Goal: Information Seeking & Learning: Check status

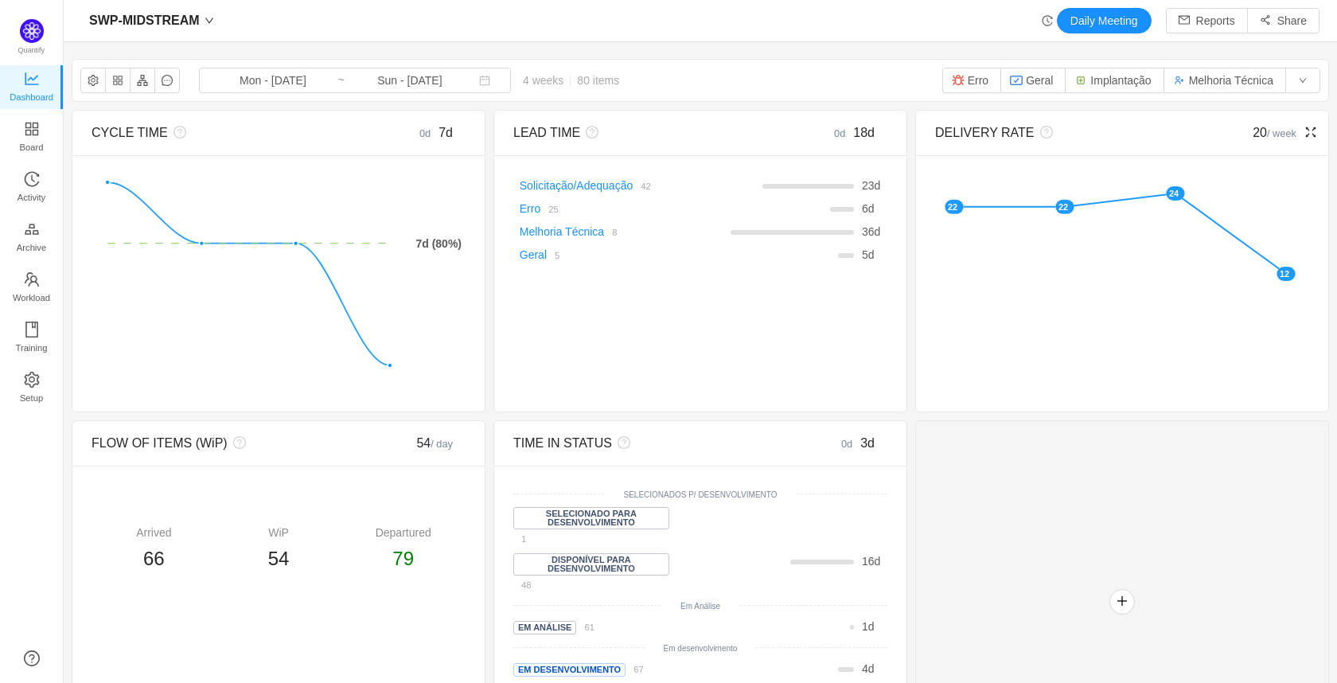
click at [1304, 131] on icon "icon: fullscreen" at bounding box center [1310, 132] width 13 height 13
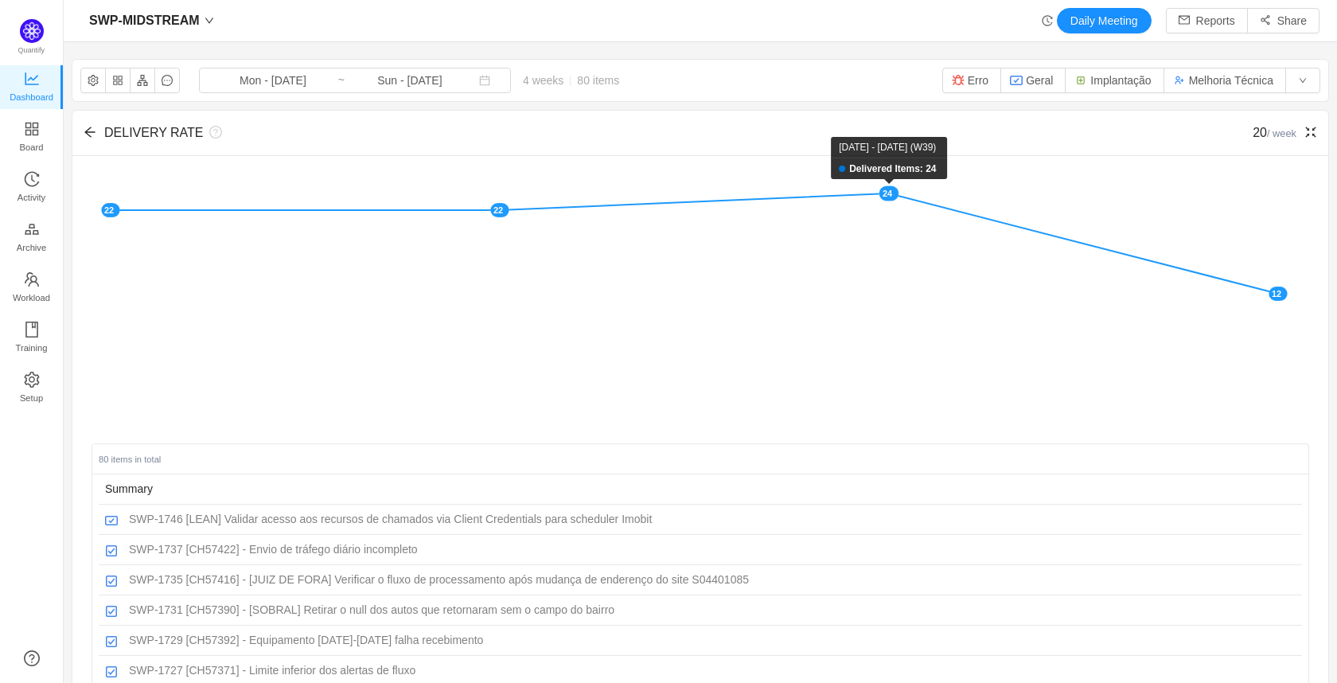
click at [889, 197] on rect at bounding box center [889, 193] width 20 height 15
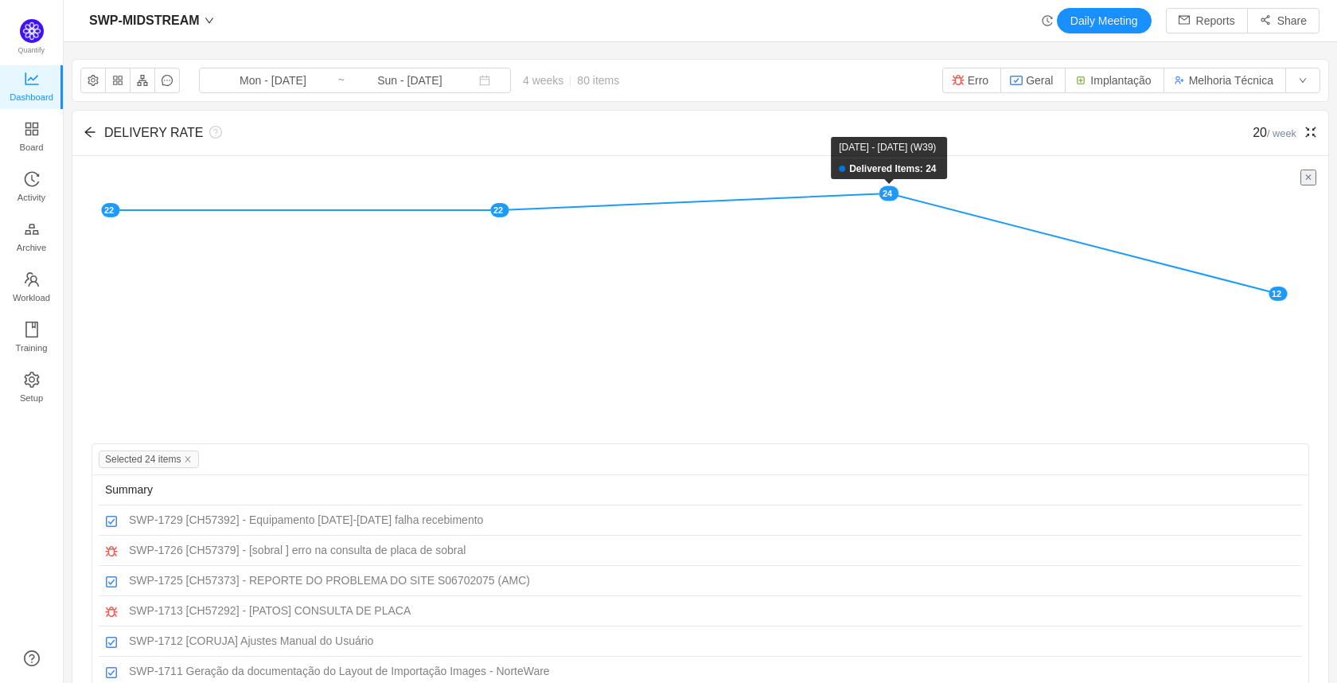
click at [889, 197] on rect at bounding box center [889, 193] width 20 height 15
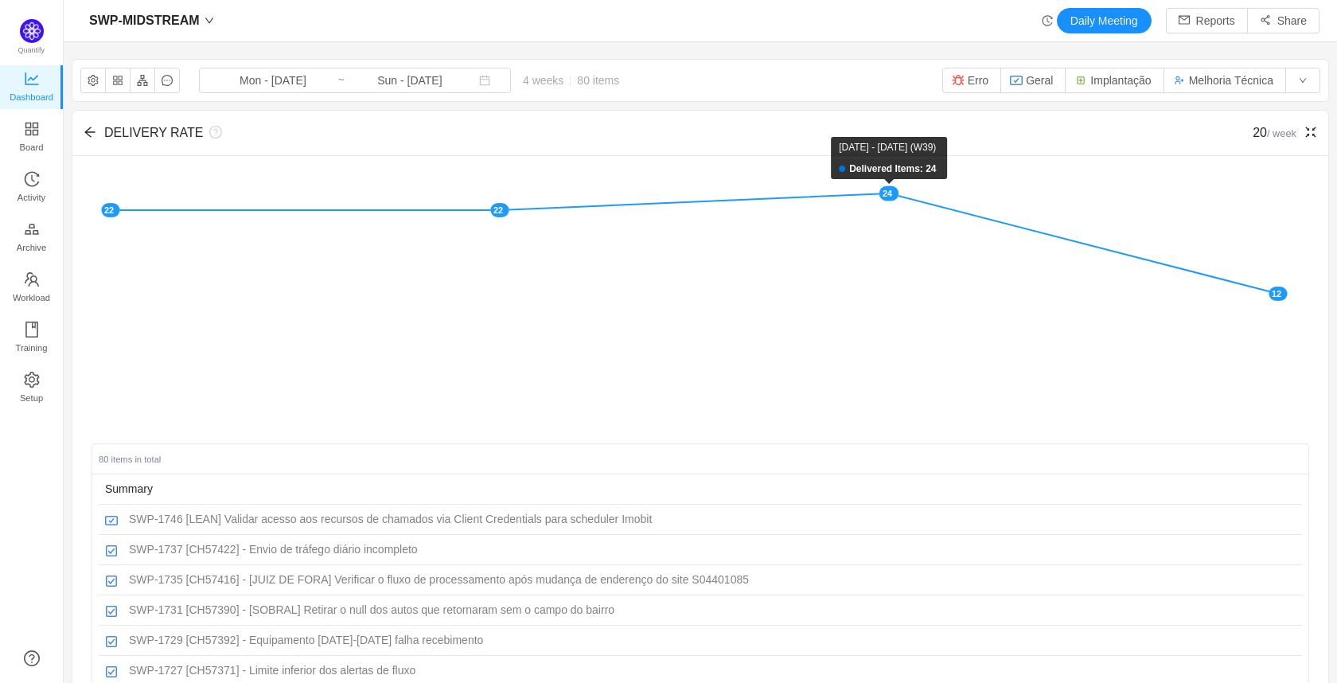
click at [889, 197] on rect at bounding box center [889, 193] width 20 height 15
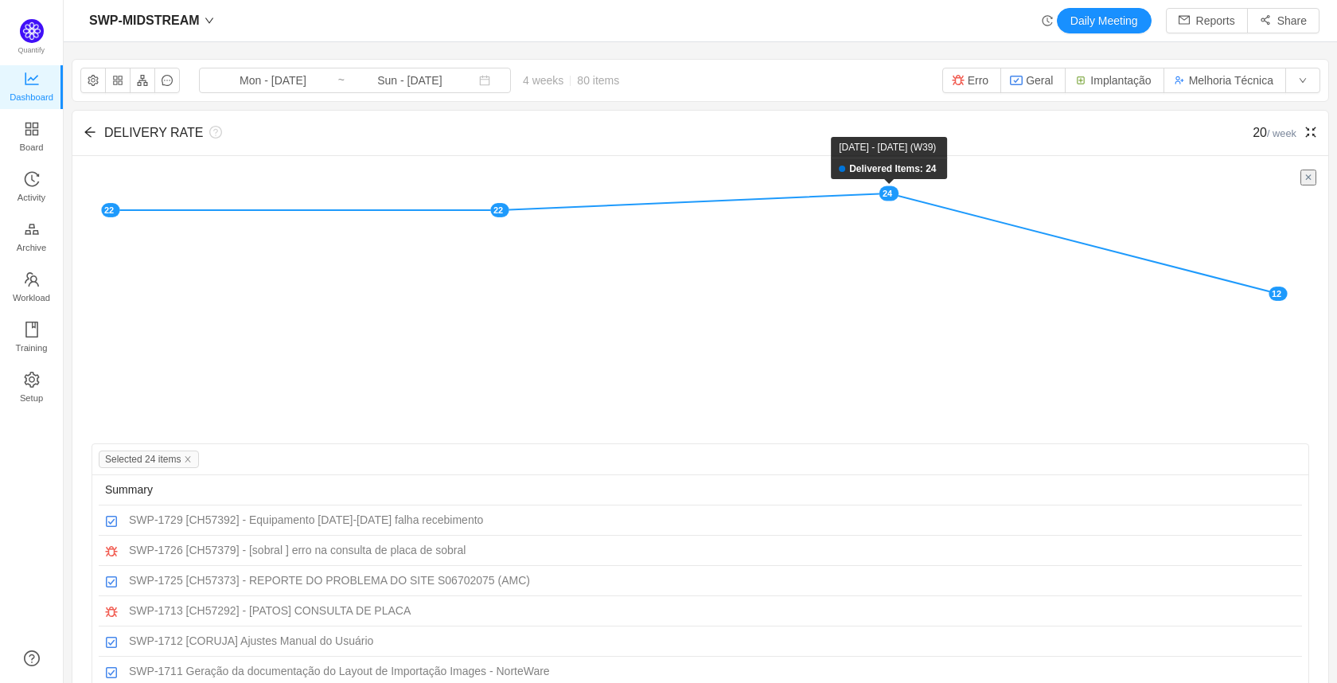
click at [889, 197] on rect at bounding box center [889, 193] width 20 height 15
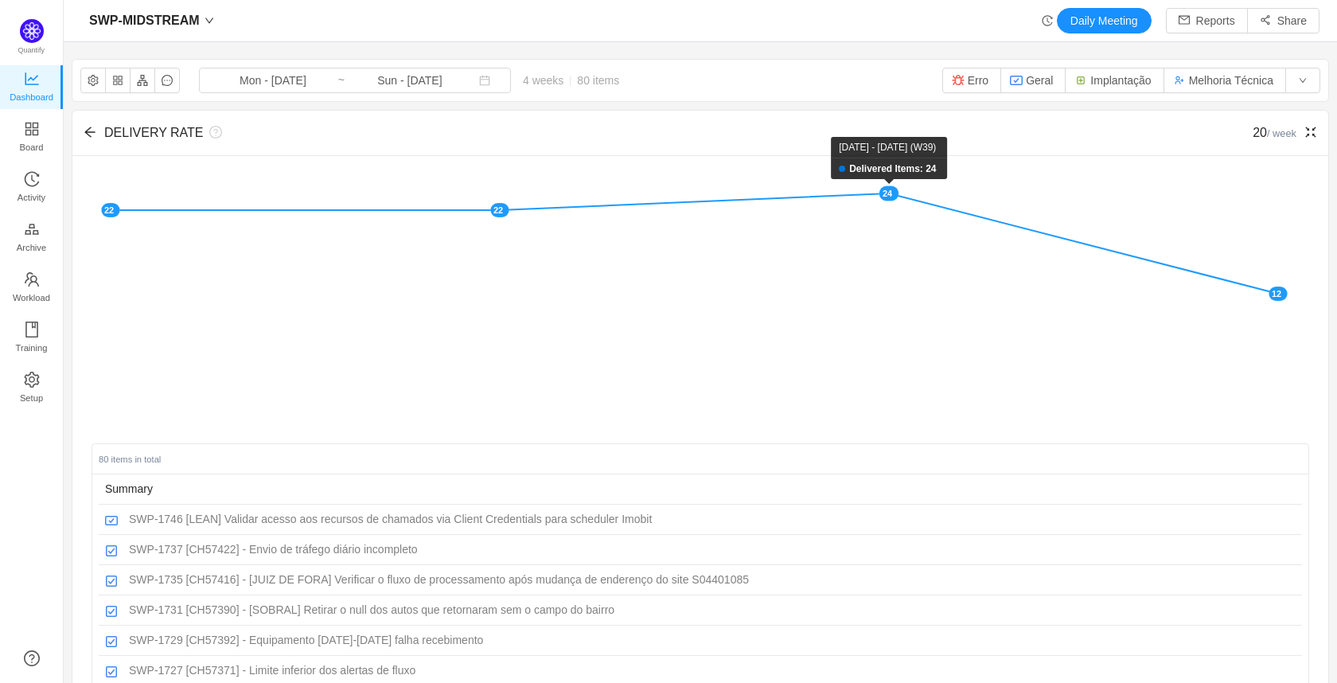
click at [889, 197] on rect at bounding box center [889, 193] width 20 height 15
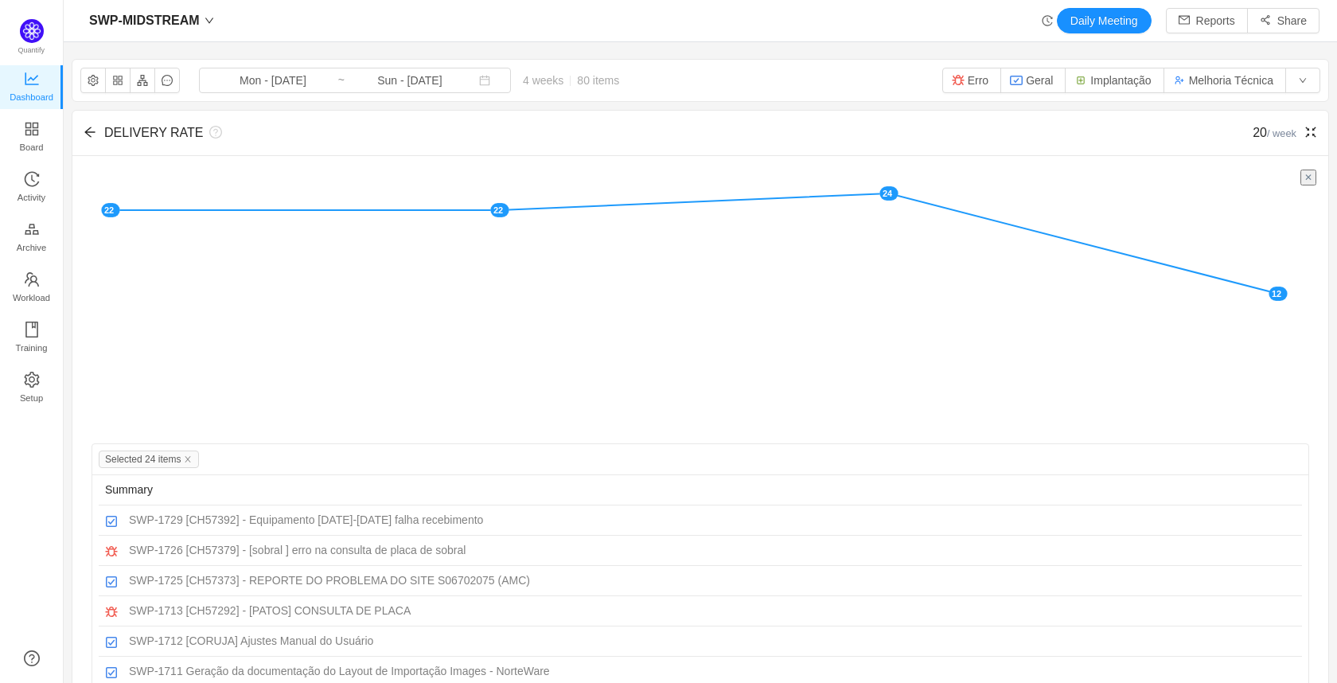
click at [1301, 173] on button "✕" at bounding box center [1308, 177] width 16 height 16
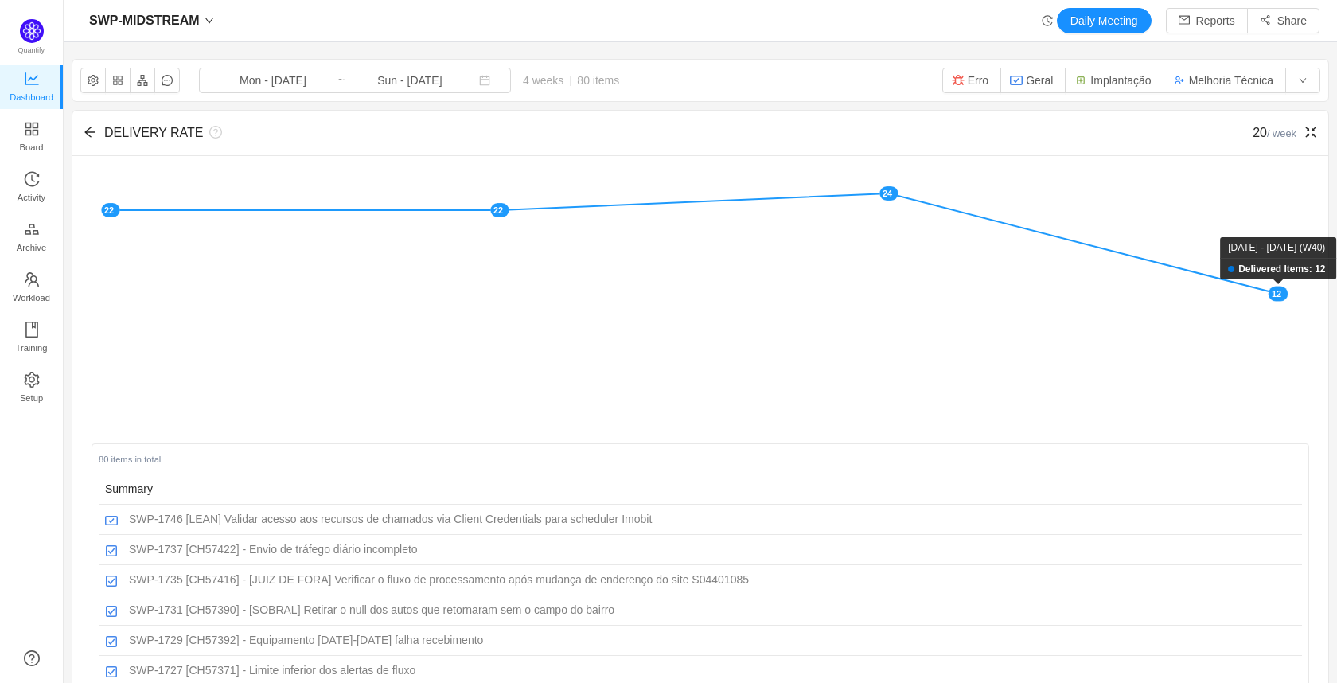
click at [1282, 293] on rect at bounding box center [1278, 293] width 20 height 15
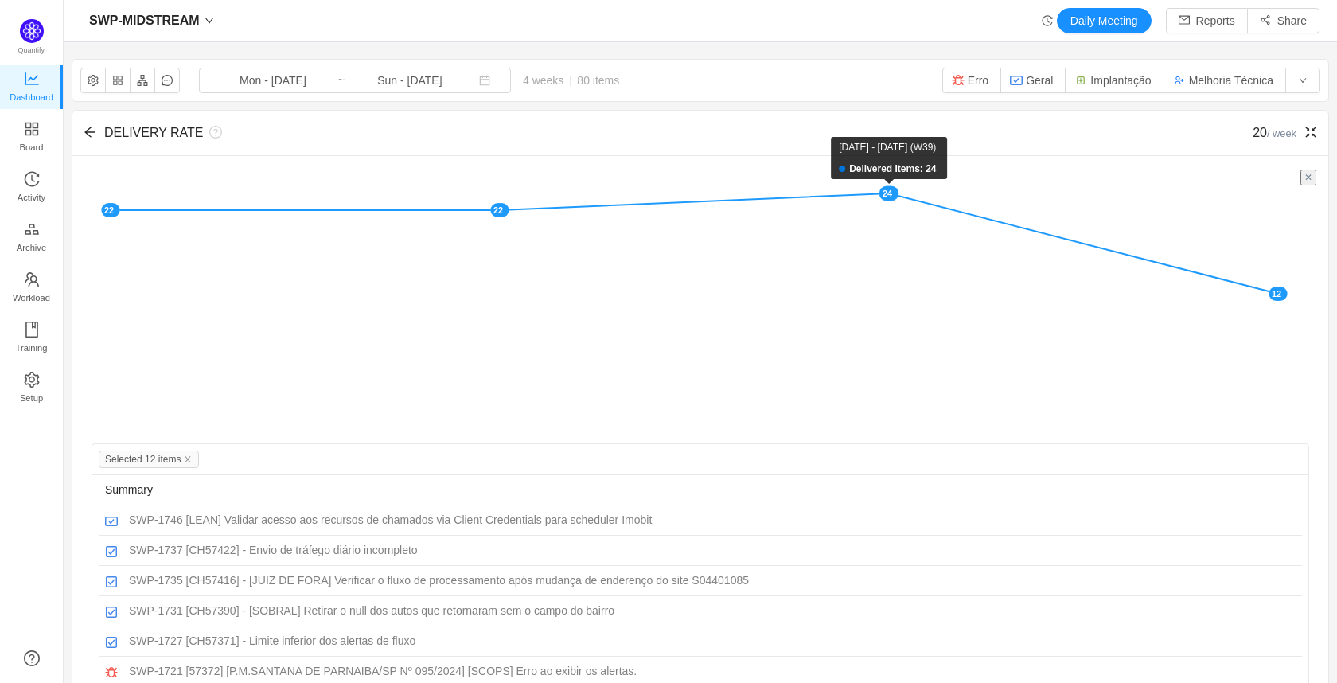
click at [886, 191] on rect at bounding box center [889, 193] width 20 height 15
click at [887, 193] on rect at bounding box center [889, 193] width 20 height 15
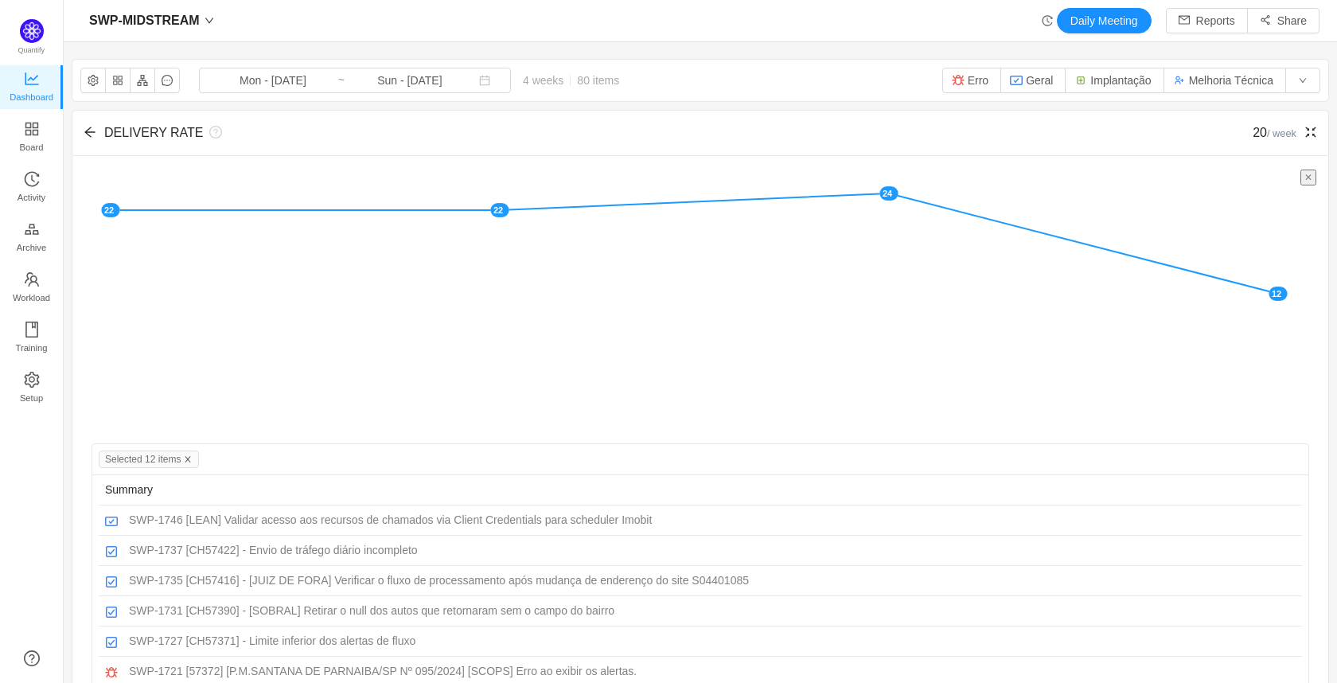
click at [191, 457] on icon "icon: close" at bounding box center [188, 459] width 8 height 8
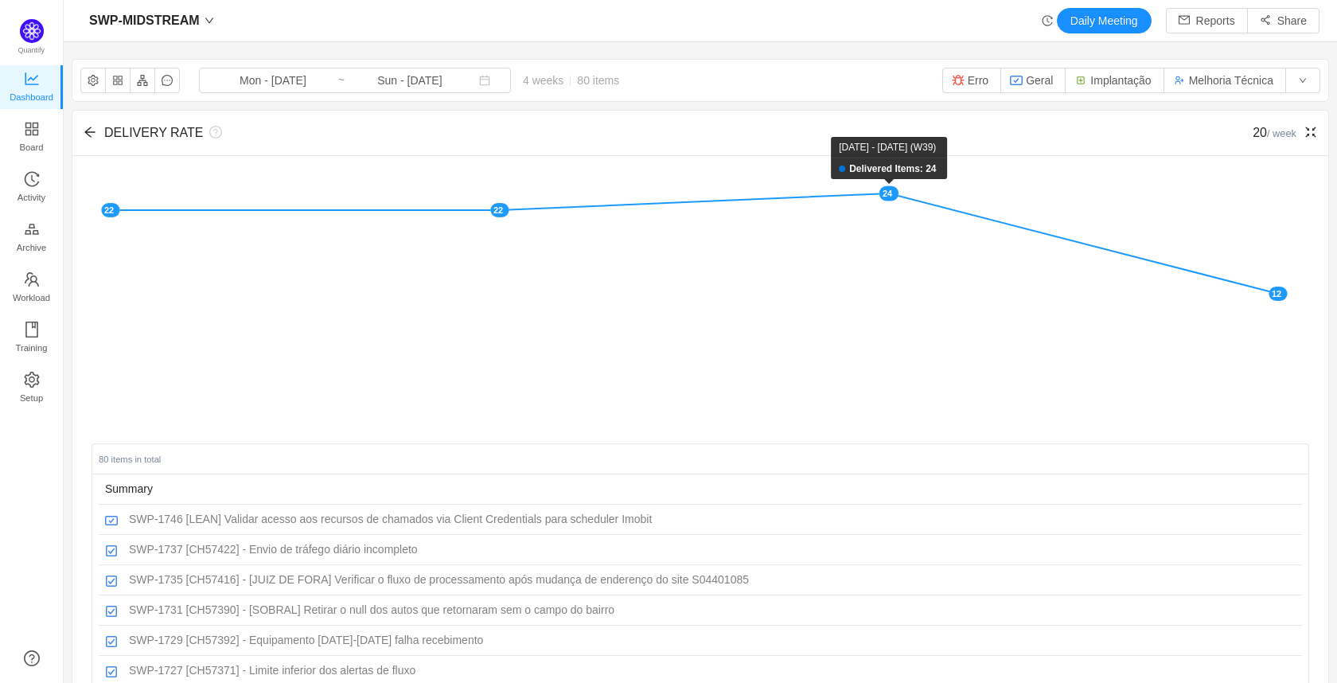
click at [892, 190] on rect at bounding box center [889, 193] width 20 height 15
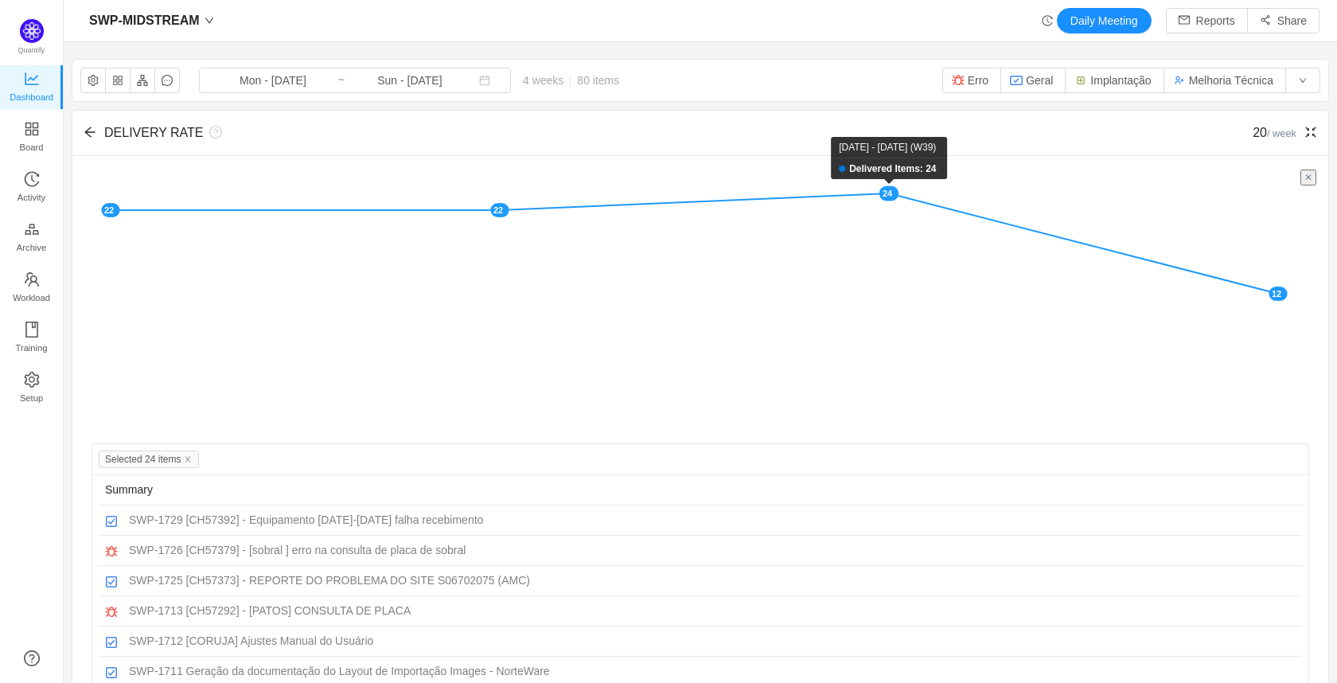
click at [892, 190] on rect at bounding box center [889, 193] width 20 height 15
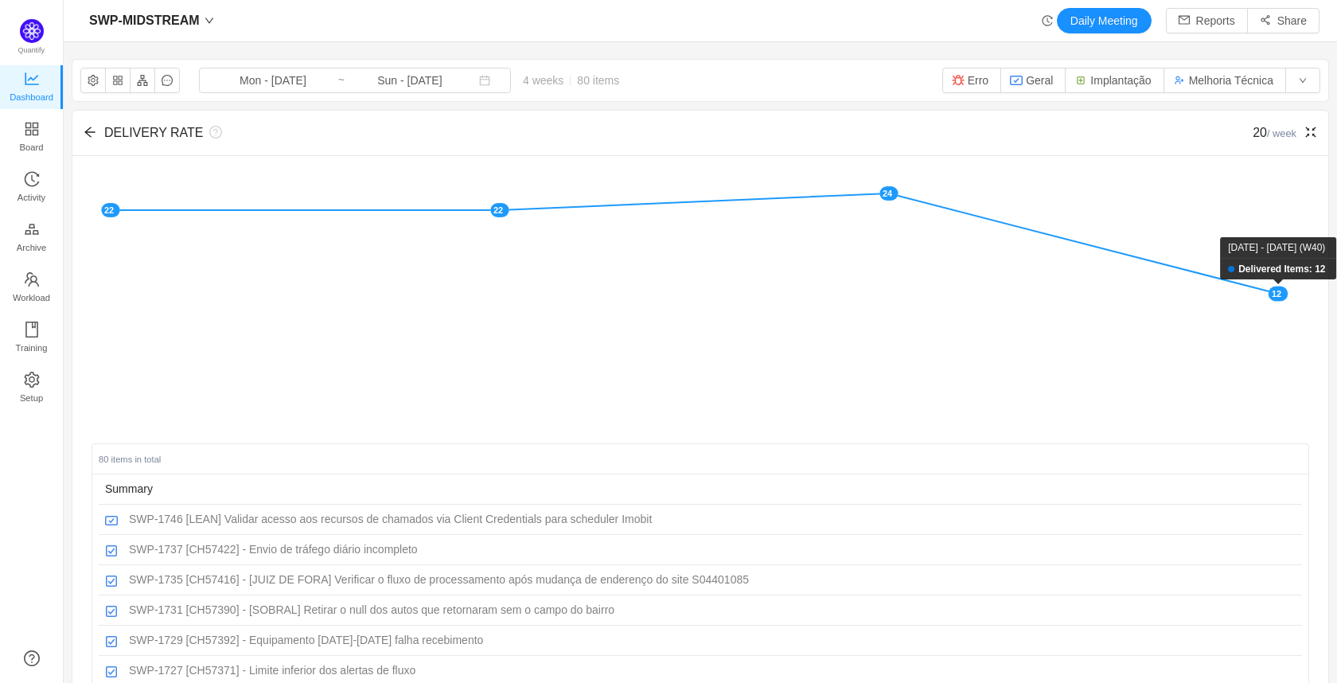
click at [1274, 294] on rect at bounding box center [1278, 293] width 20 height 15
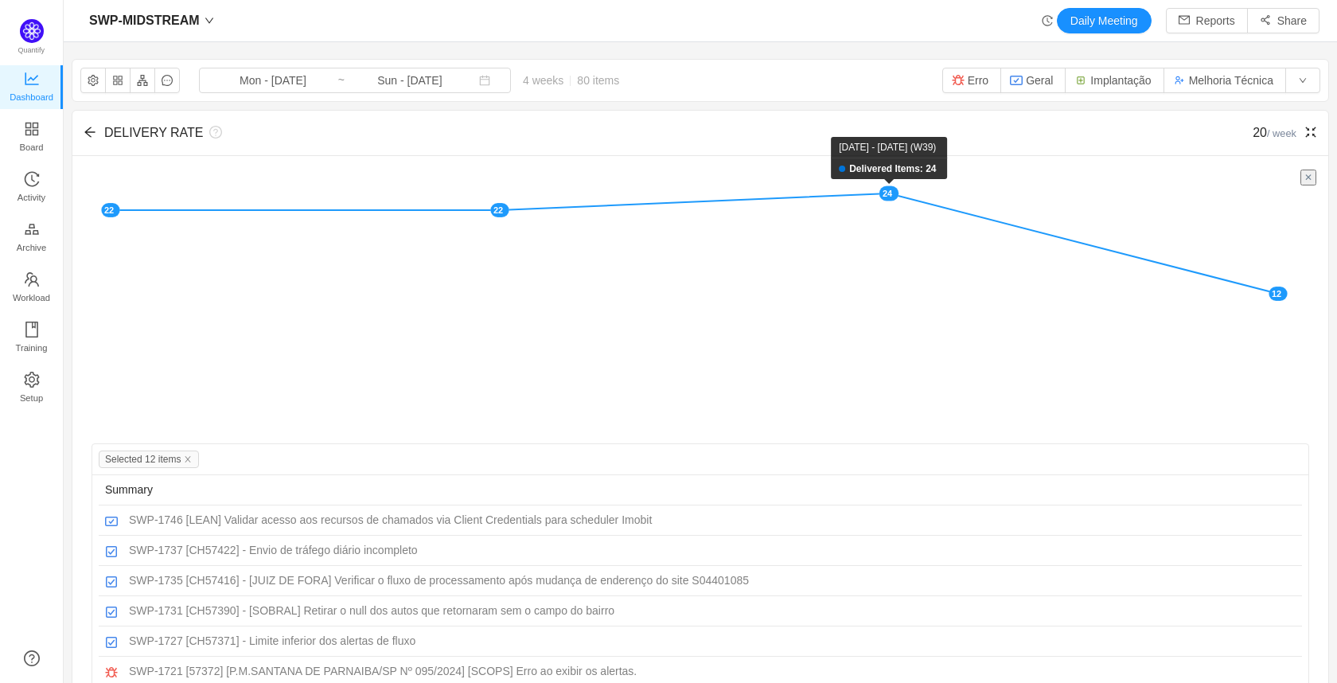
click at [883, 193] on rect at bounding box center [889, 193] width 20 height 15
click at [189, 454] on span "Selected 12 items" at bounding box center [149, 459] width 100 height 18
click at [191, 458] on icon "icon: close" at bounding box center [188, 459] width 8 height 8
click at [888, 192] on rect at bounding box center [889, 193] width 20 height 15
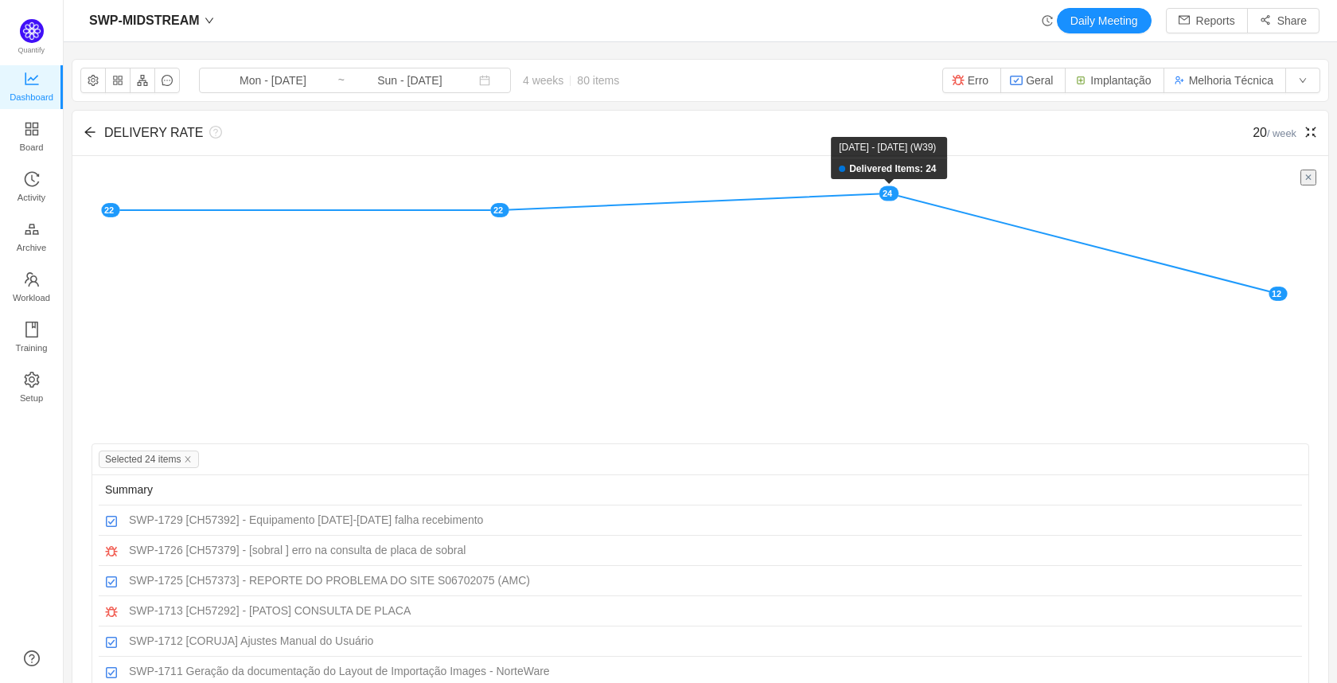
click at [888, 192] on rect at bounding box center [889, 193] width 20 height 15
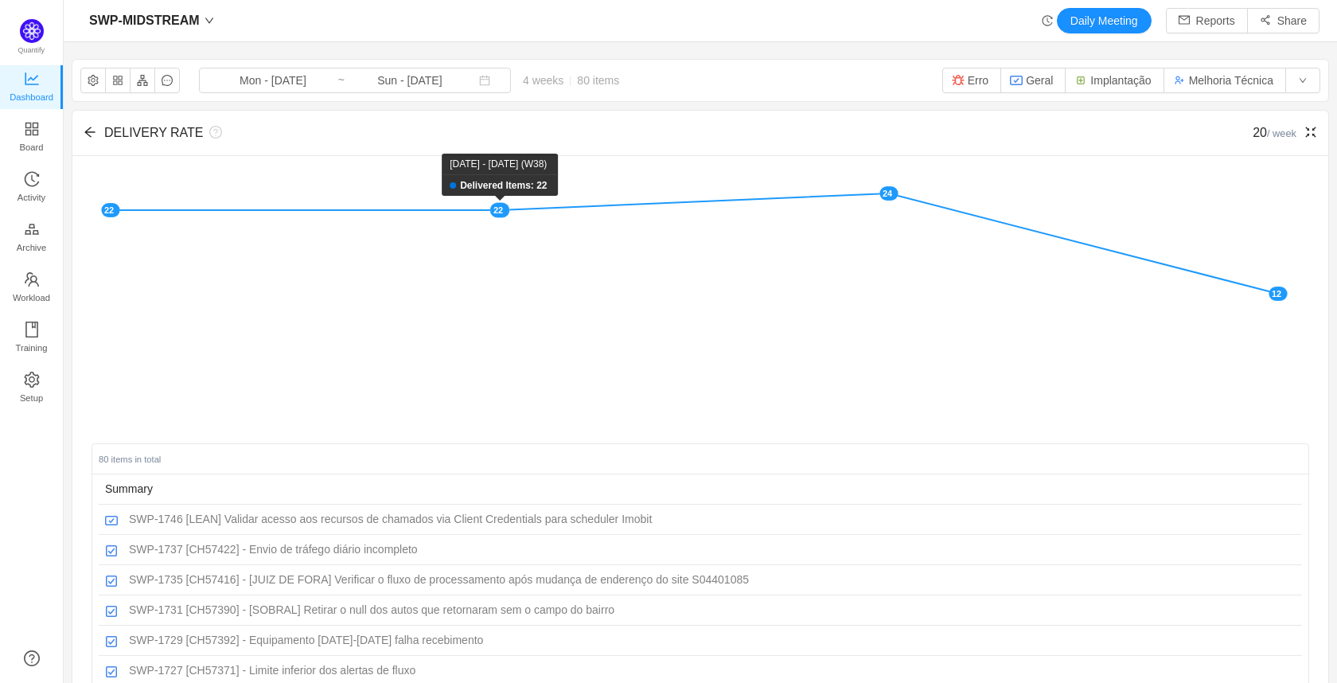
click at [495, 212] on rect at bounding box center [500, 210] width 20 height 15
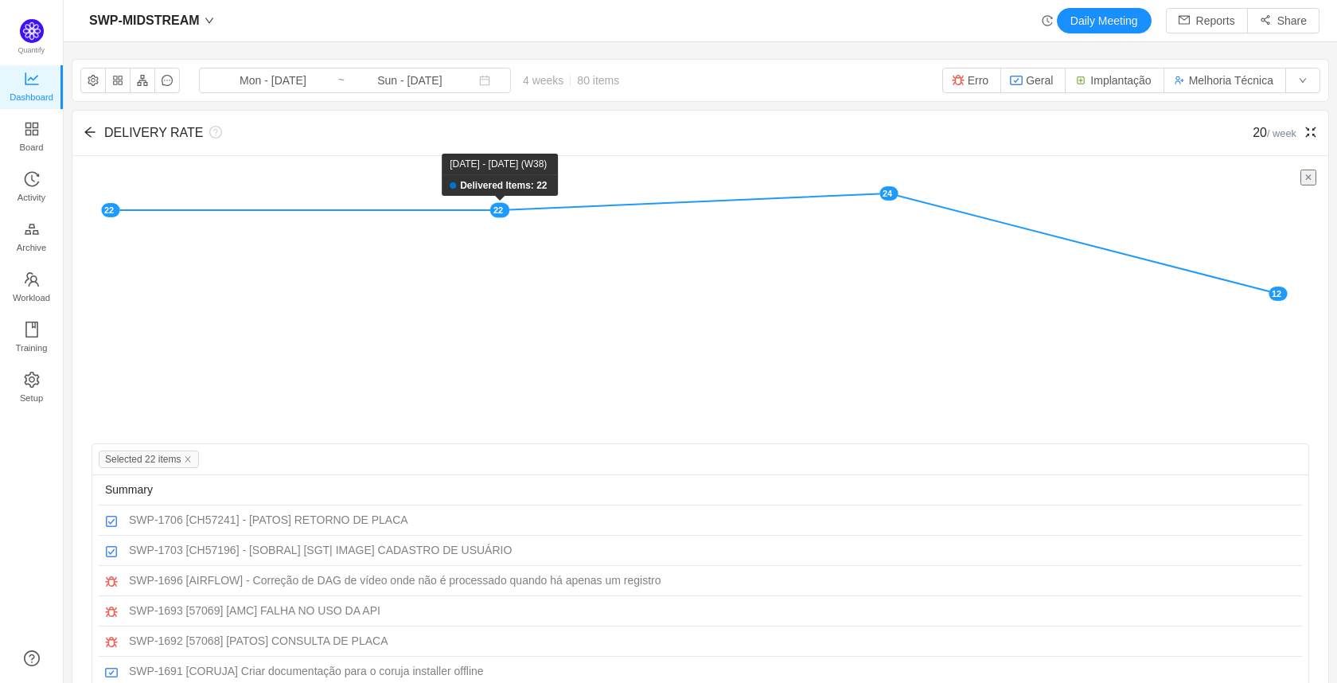
click at [495, 212] on rect at bounding box center [500, 210] width 20 height 15
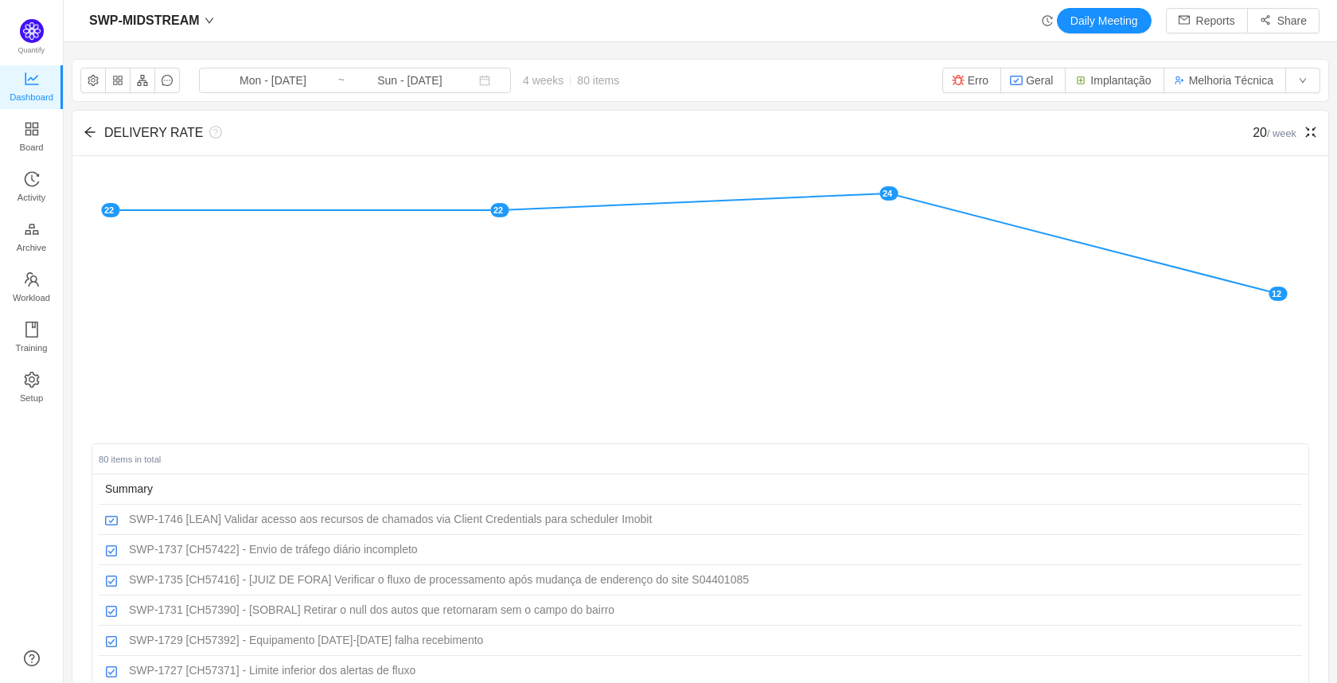
click at [1304, 135] on icon "icon: fullscreen-exit" at bounding box center [1310, 132] width 13 height 13
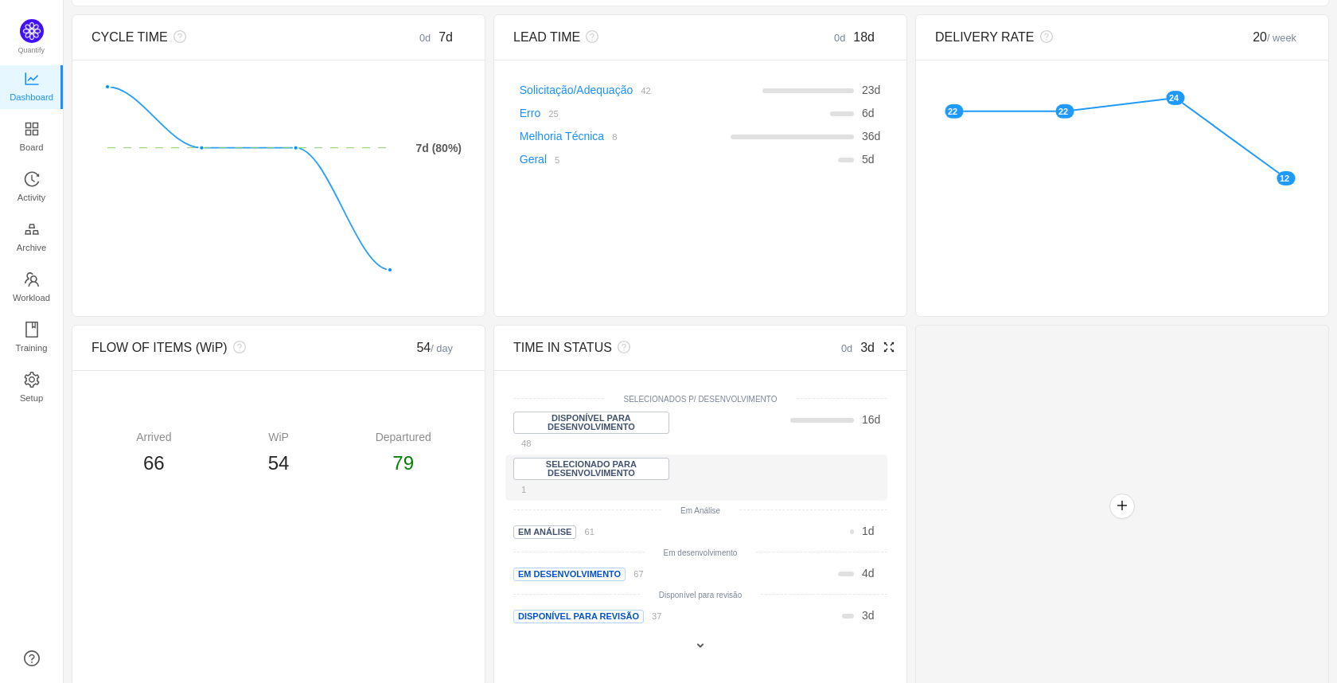
scroll to position [107, 0]
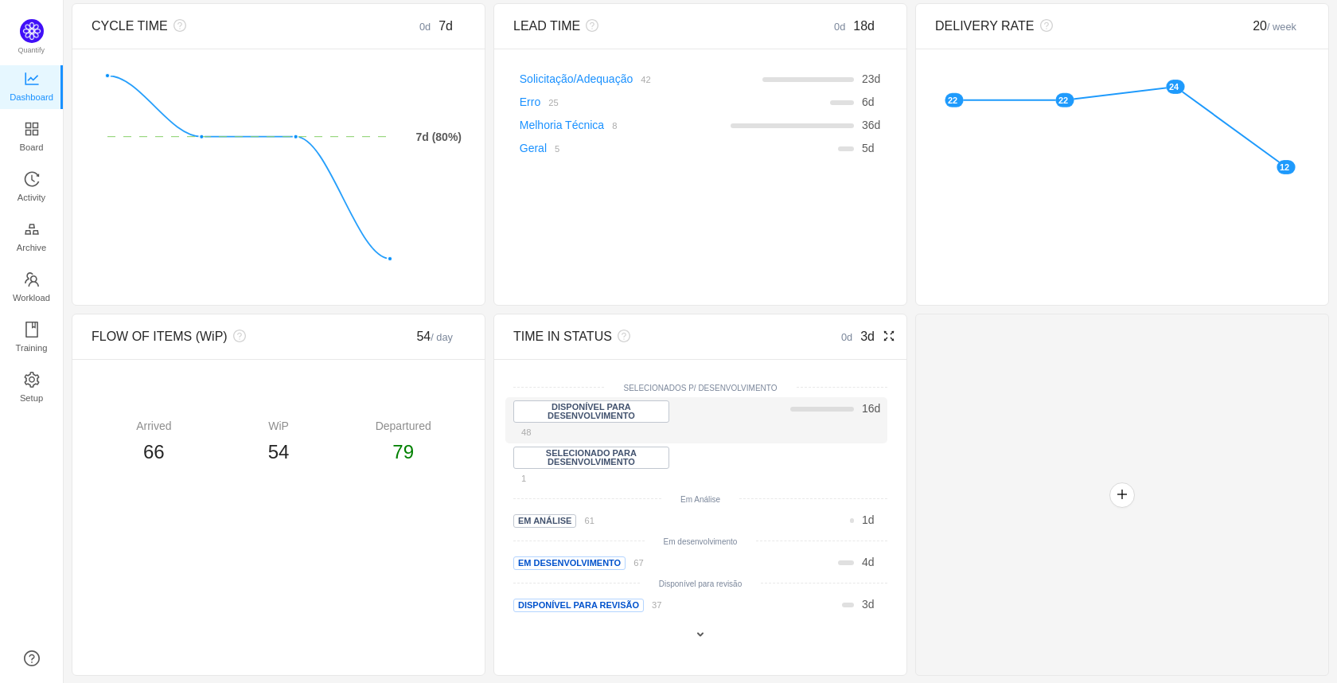
click at [704, 415] on div "16 d" at bounding box center [770, 408] width 210 height 17
click at [882, 340] on icon "icon: fullscreen" at bounding box center [888, 335] width 13 height 13
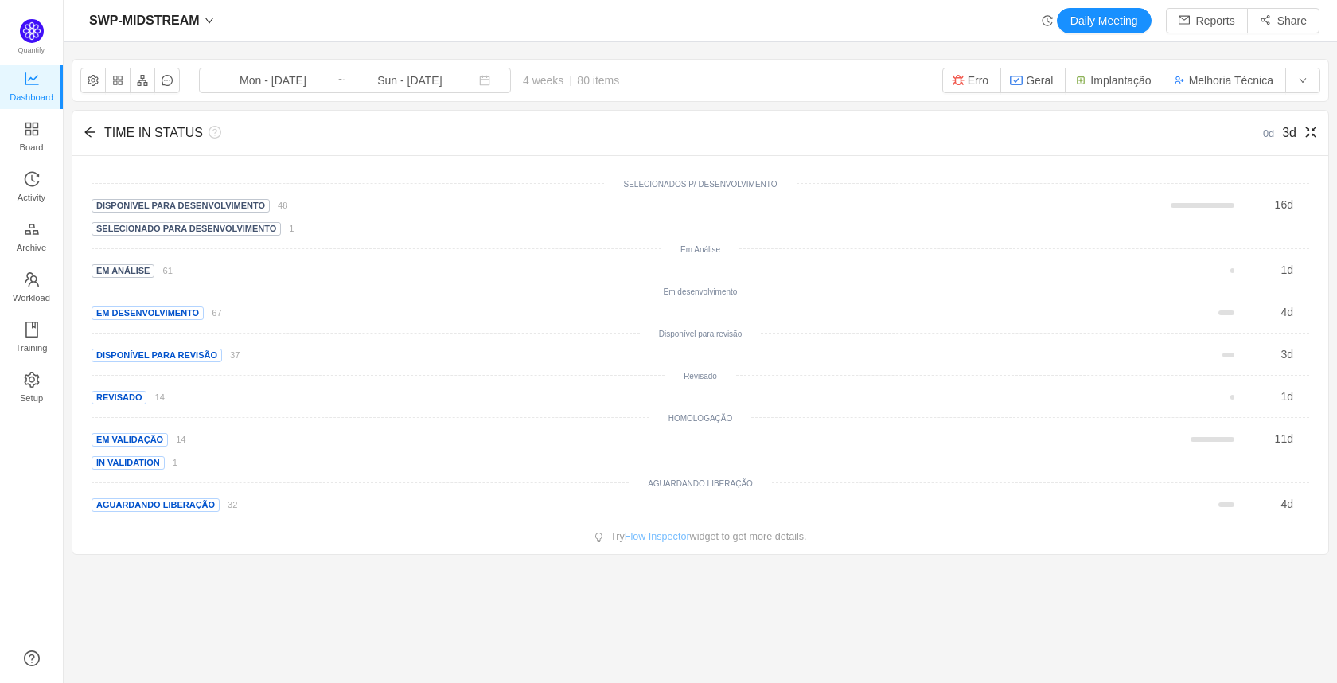
scroll to position [0, 0]
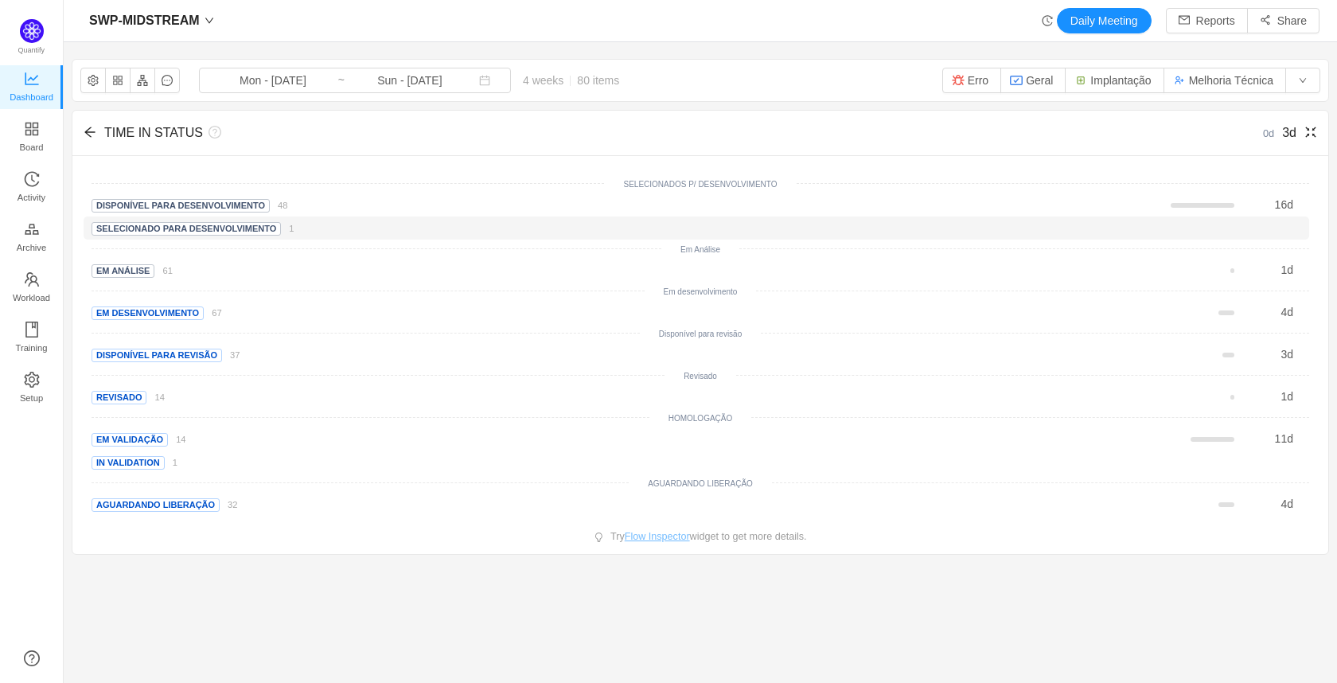
click at [283, 237] on div "Selecionado para Desenvolvimento 1 198 d" at bounding box center [696, 227] width 1225 height 23
click at [225, 233] on span "Selecionado para Desenvolvimento" at bounding box center [185, 229] width 189 height 14
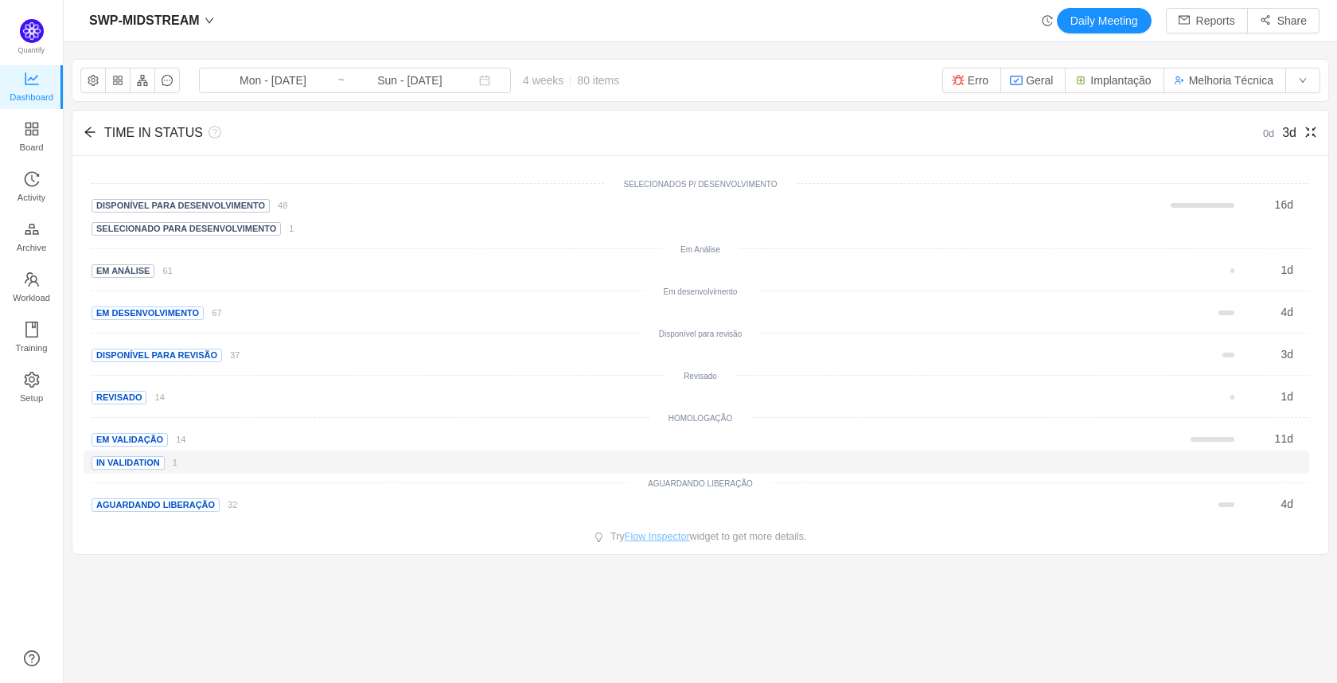
click at [149, 462] on span "In validation" at bounding box center [127, 463] width 73 height 14
click at [174, 461] on small "1" at bounding box center [175, 462] width 5 height 10
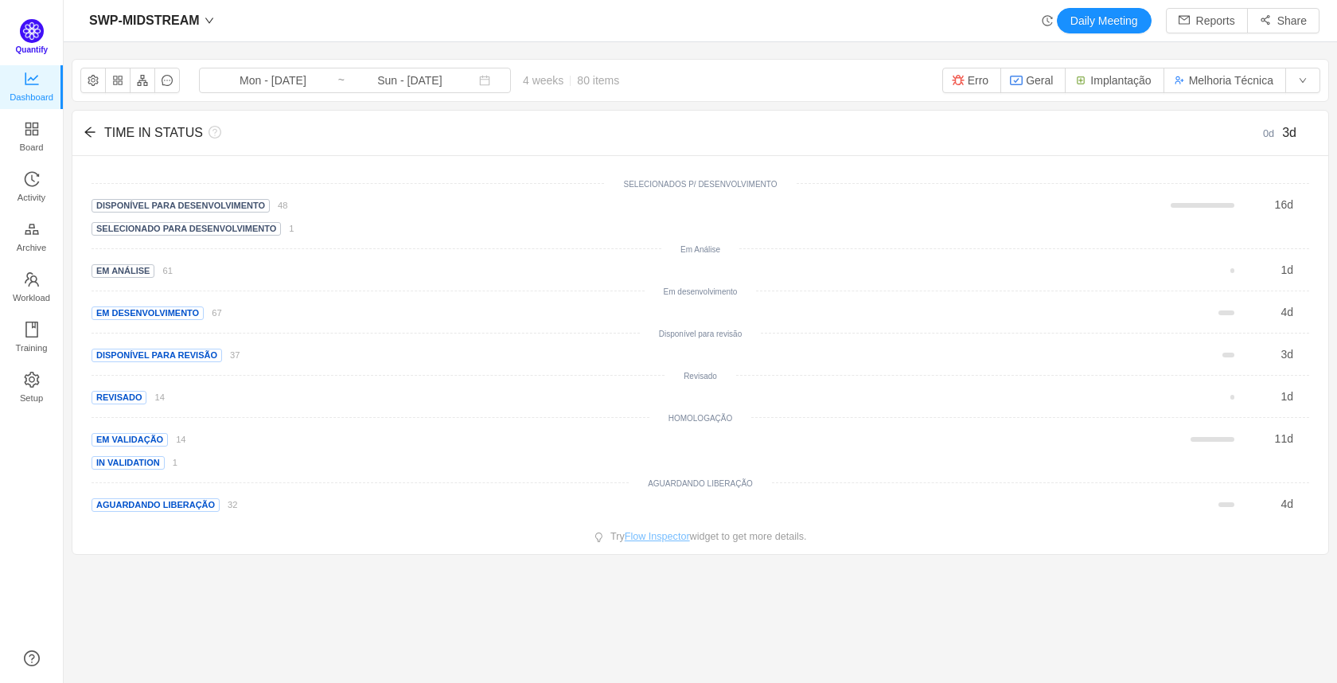
click at [36, 49] on span "Quantify" at bounding box center [32, 49] width 33 height 9
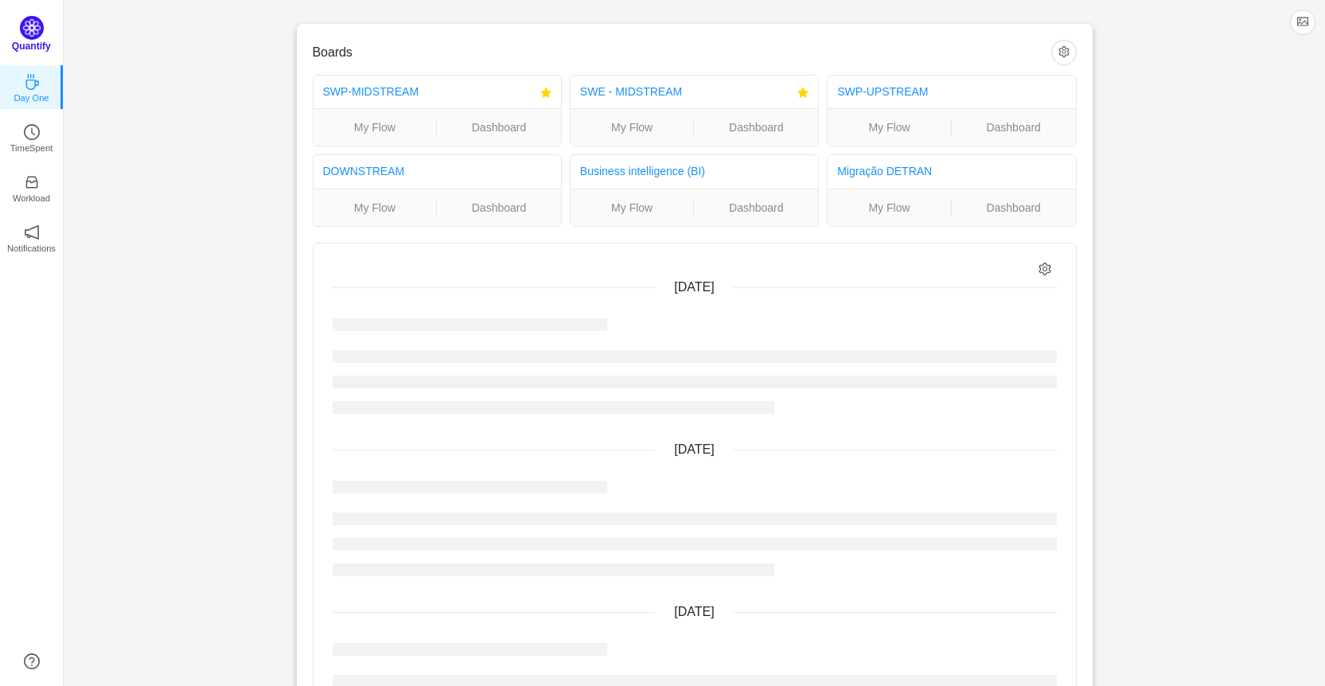
click at [16, 45] on p "Quantify" at bounding box center [31, 46] width 39 height 14
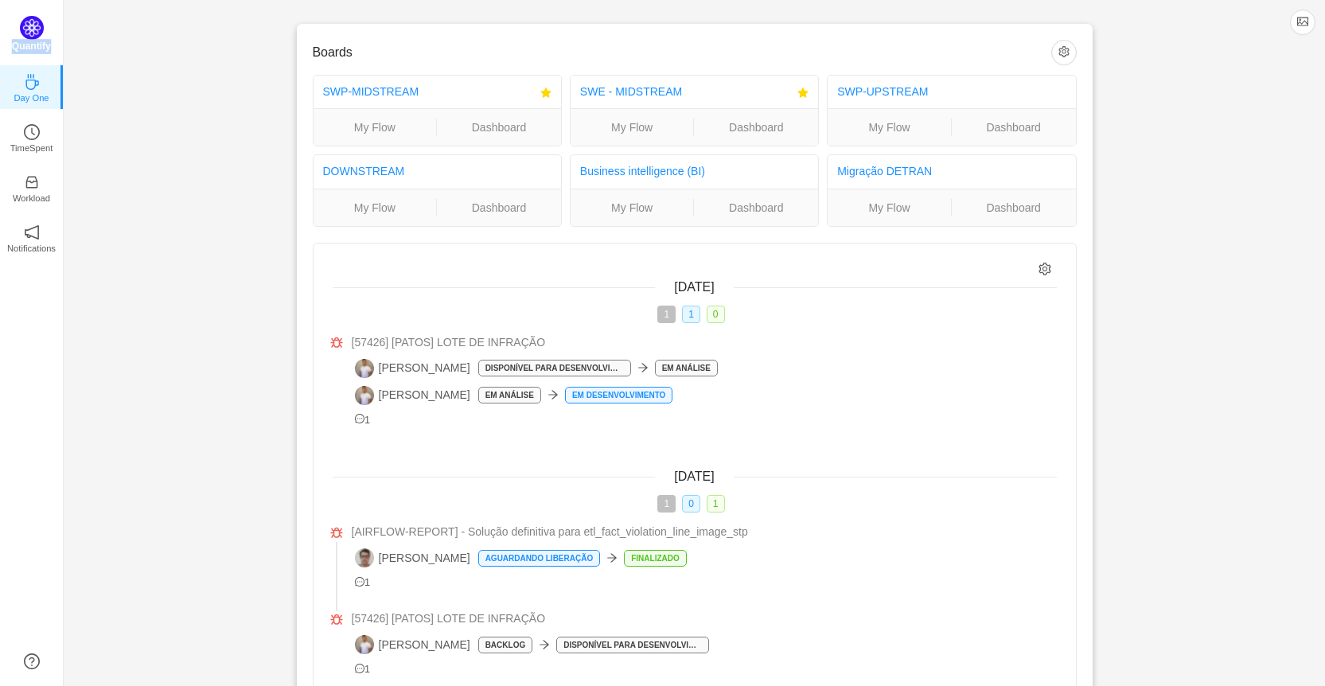
drag, startPoint x: 16, startPoint y: 45, endPoint x: 43, endPoint y: 53, distance: 28.2
click at [43, 53] on p "Quantify" at bounding box center [31, 46] width 39 height 14
copy p "Quantify"
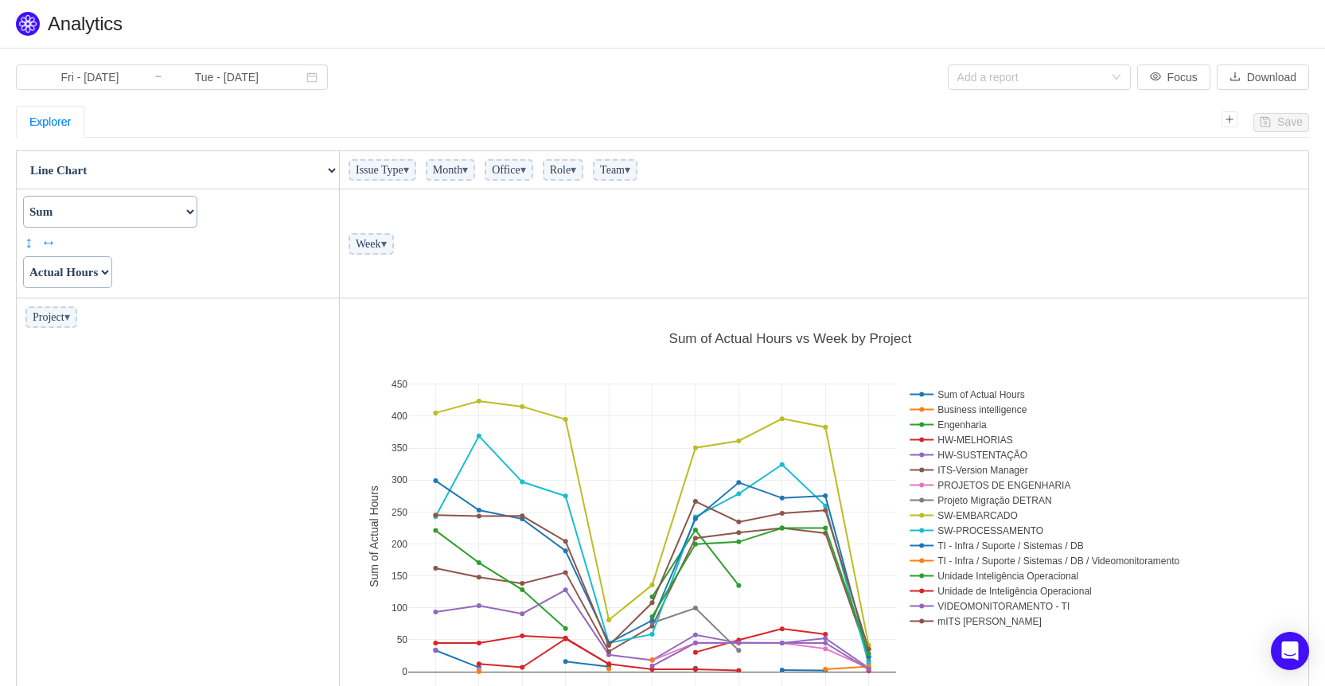
click at [526, 169] on span "▾" at bounding box center [523, 170] width 6 height 12
click at [630, 173] on span "▾" at bounding box center [628, 170] width 6 height 12
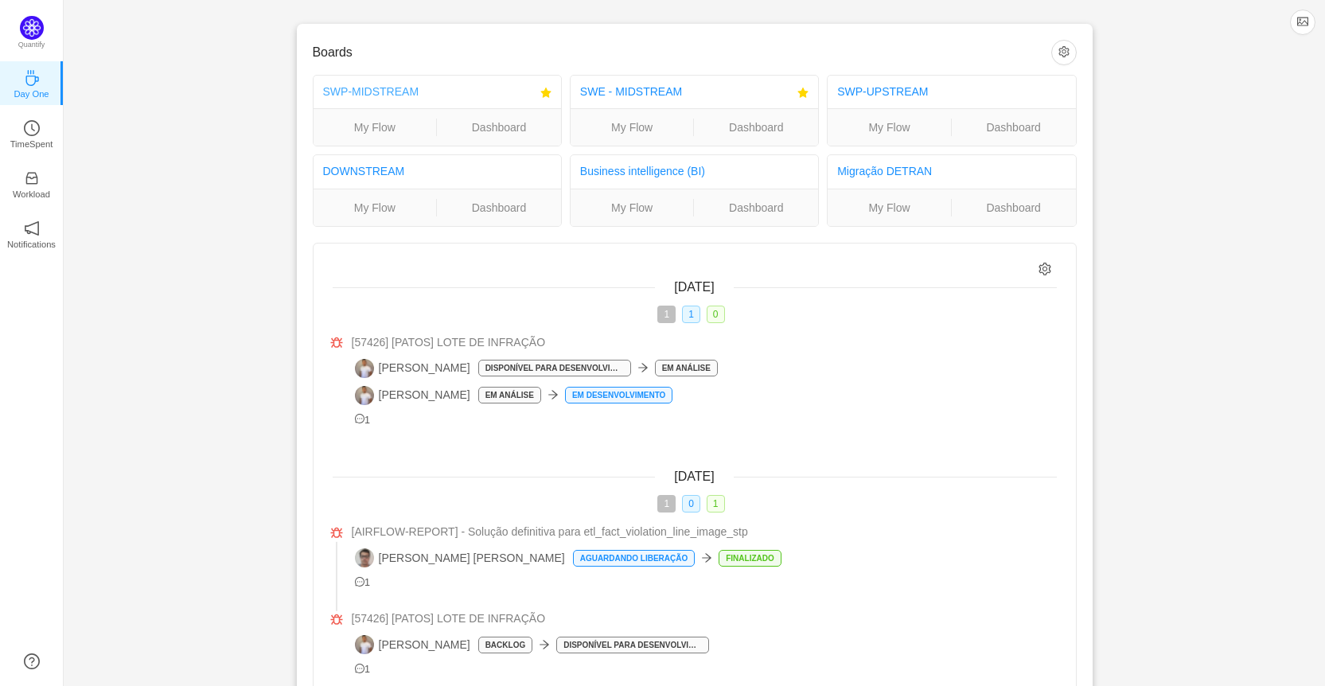
click at [360, 94] on link "SWP-MIDSTREAM" at bounding box center [371, 91] width 96 height 13
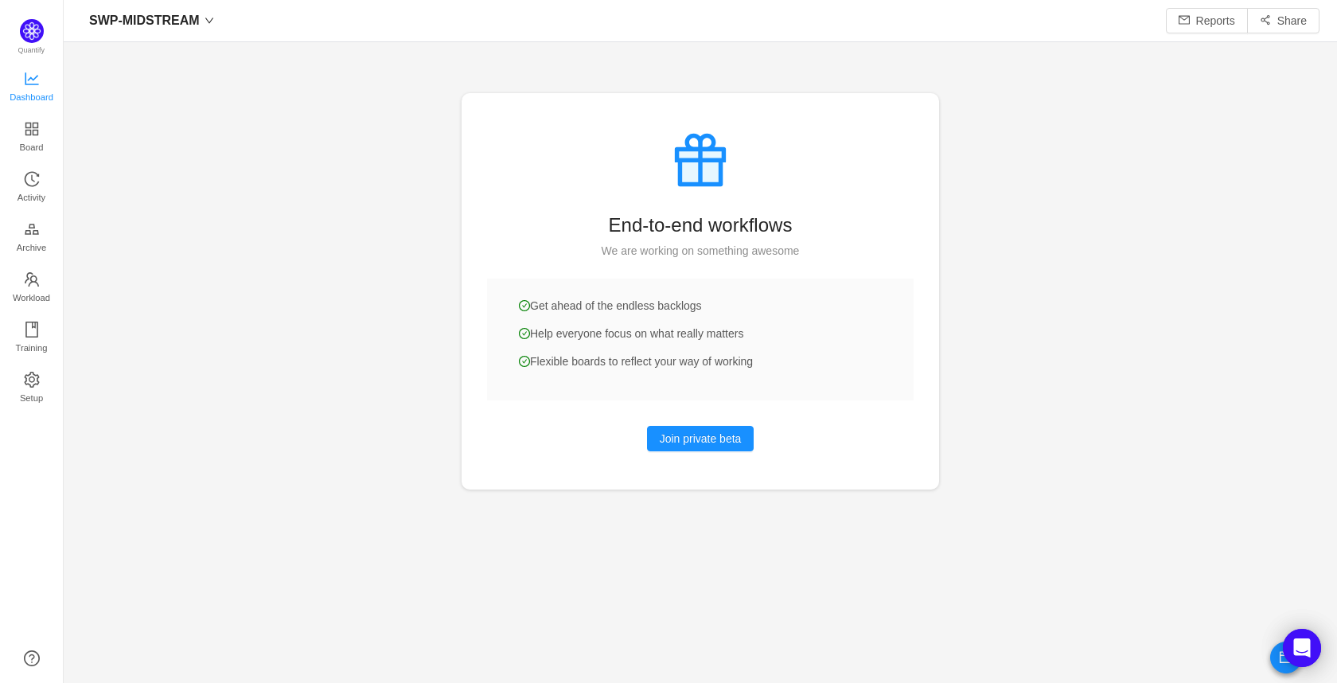
scroll to position [659, 1237]
click at [37, 88] on span "Dashboard" at bounding box center [32, 97] width 44 height 32
